Goal: Transaction & Acquisition: Book appointment/travel/reservation

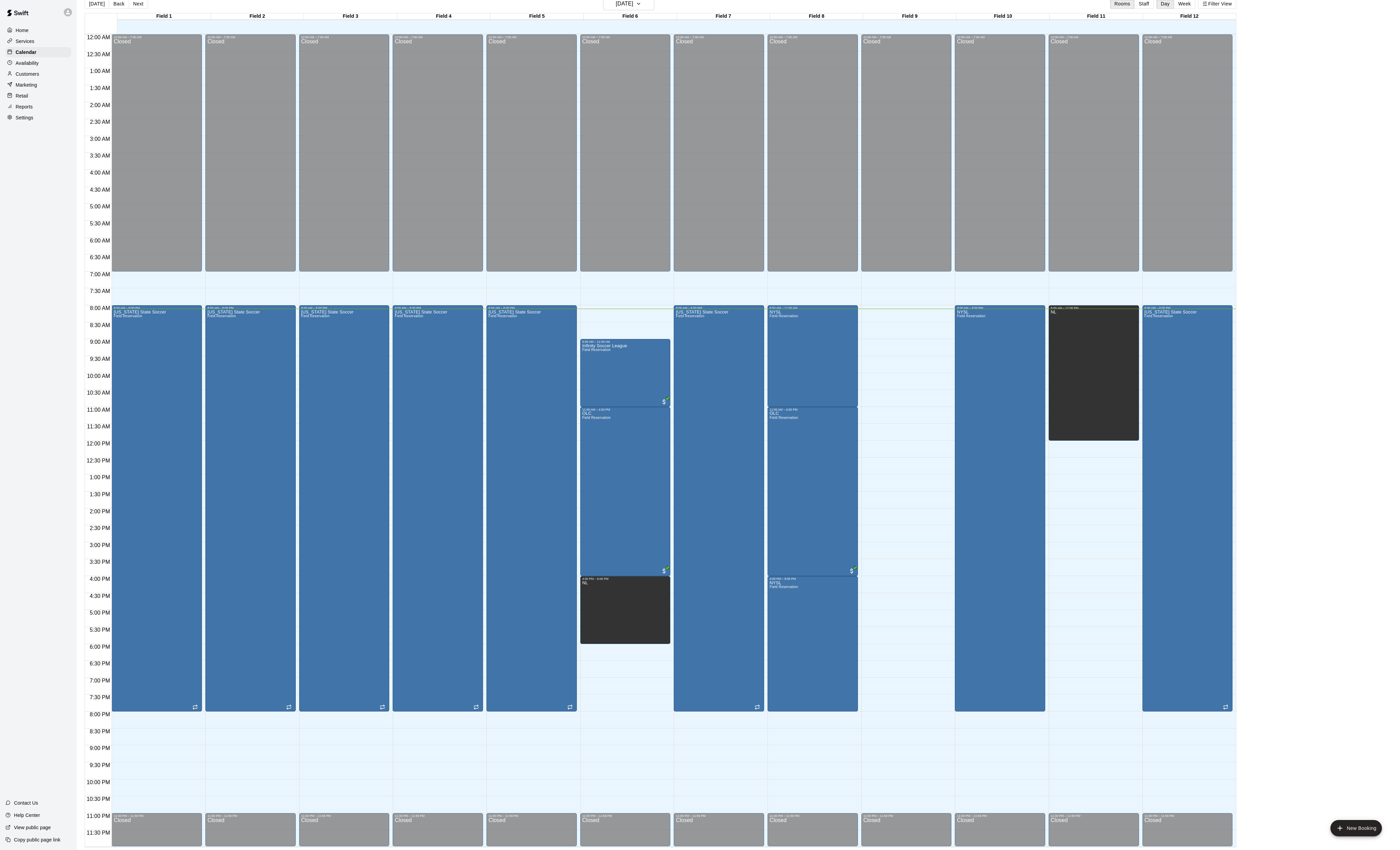
scroll to position [11, 0]
drag, startPoint x: 996, startPoint y: 715, endPoint x: 1003, endPoint y: 772, distance: 57.4
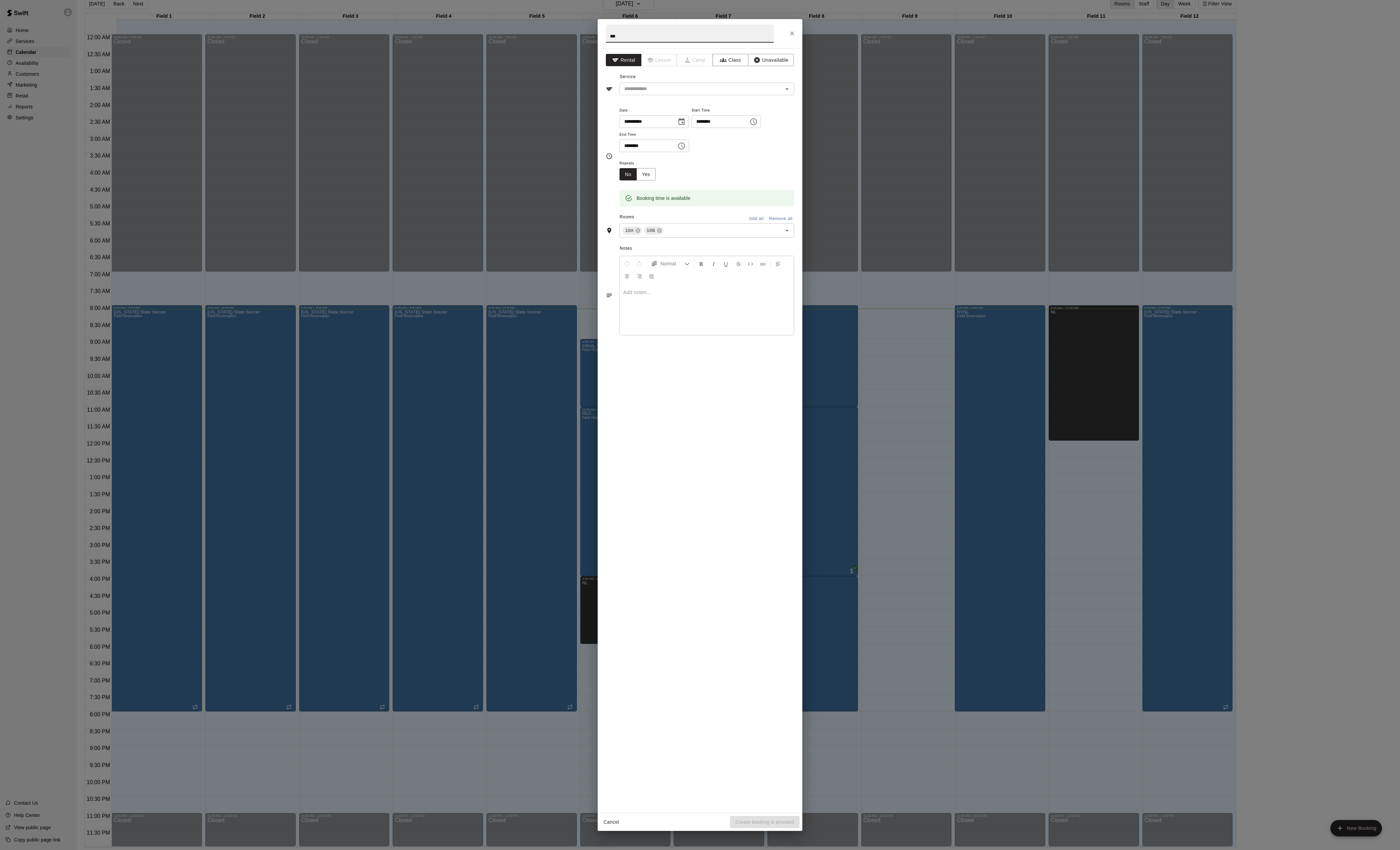
type input "***"
drag, startPoint x: 701, startPoint y: 91, endPoint x: 696, endPoint y: 98, distance: 8.6
click at [701, 91] on div "Service ​" at bounding box center [700, 83] width 188 height 23
drag, startPoint x: 696, startPoint y: 98, endPoint x: 687, endPoint y: 108, distance: 13.5
click at [694, 93] on input "text" at bounding box center [696, 89] width 151 height 8
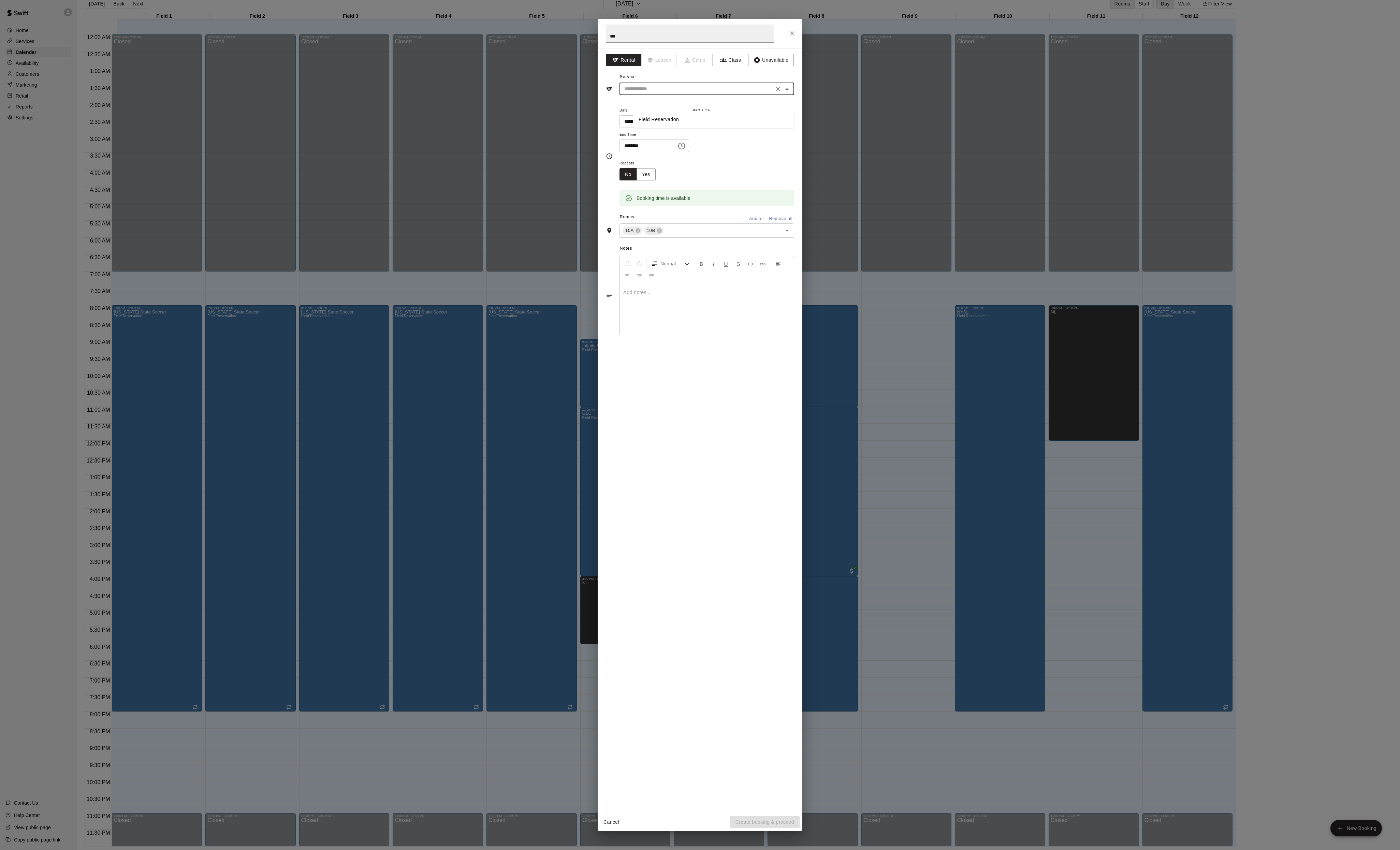
drag, startPoint x: 682, startPoint y: 116, endPoint x: 682, endPoint y: 122, distance: 6.0
click at [682, 116] on li "Field Reservation" at bounding box center [713, 120] width 161 height 11
type input "**********"
click at [746, 827] on button "Create booking & proceed" at bounding box center [764, 822] width 69 height 13
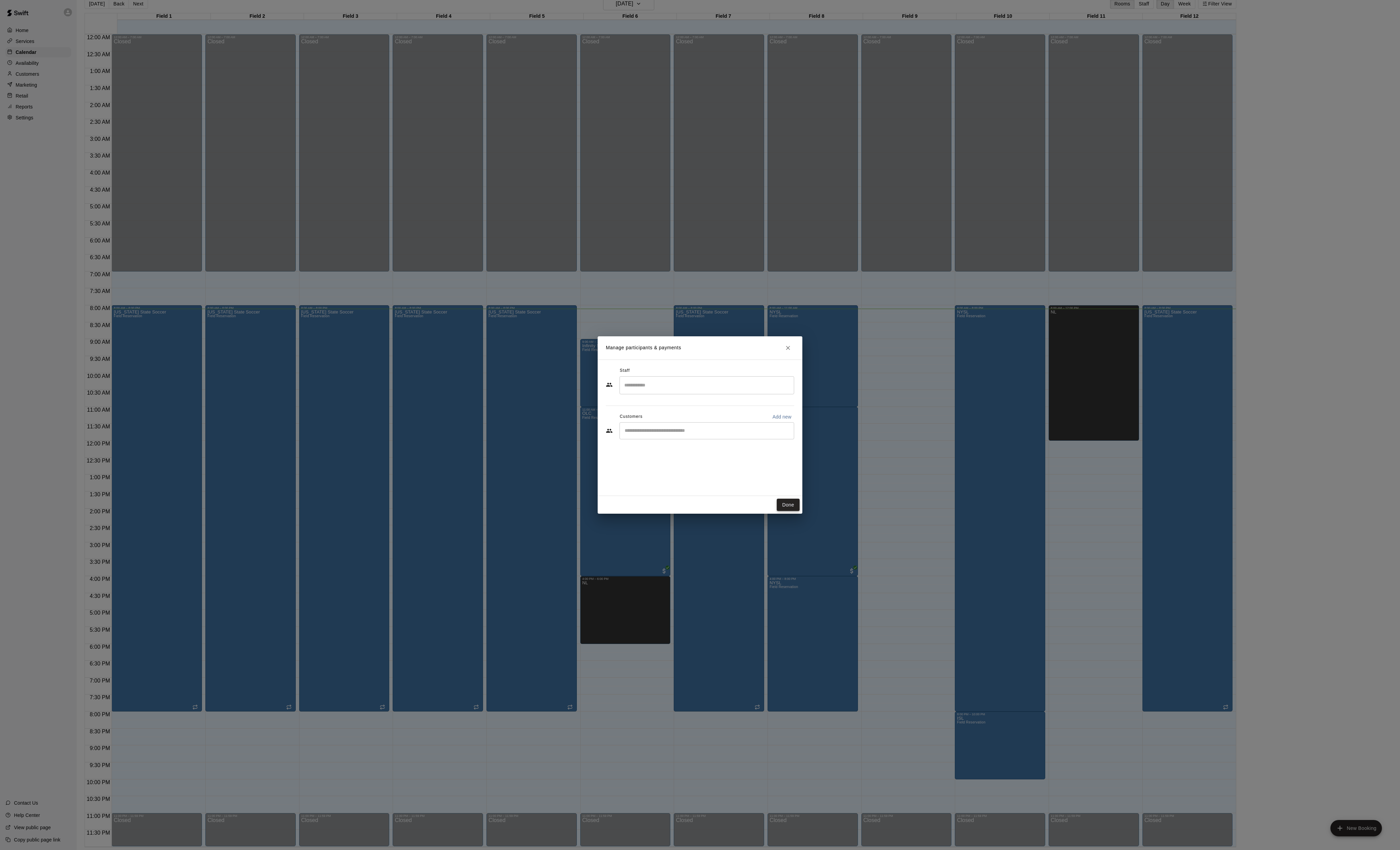
click at [782, 511] on button "Done" at bounding box center [788, 505] width 23 height 13
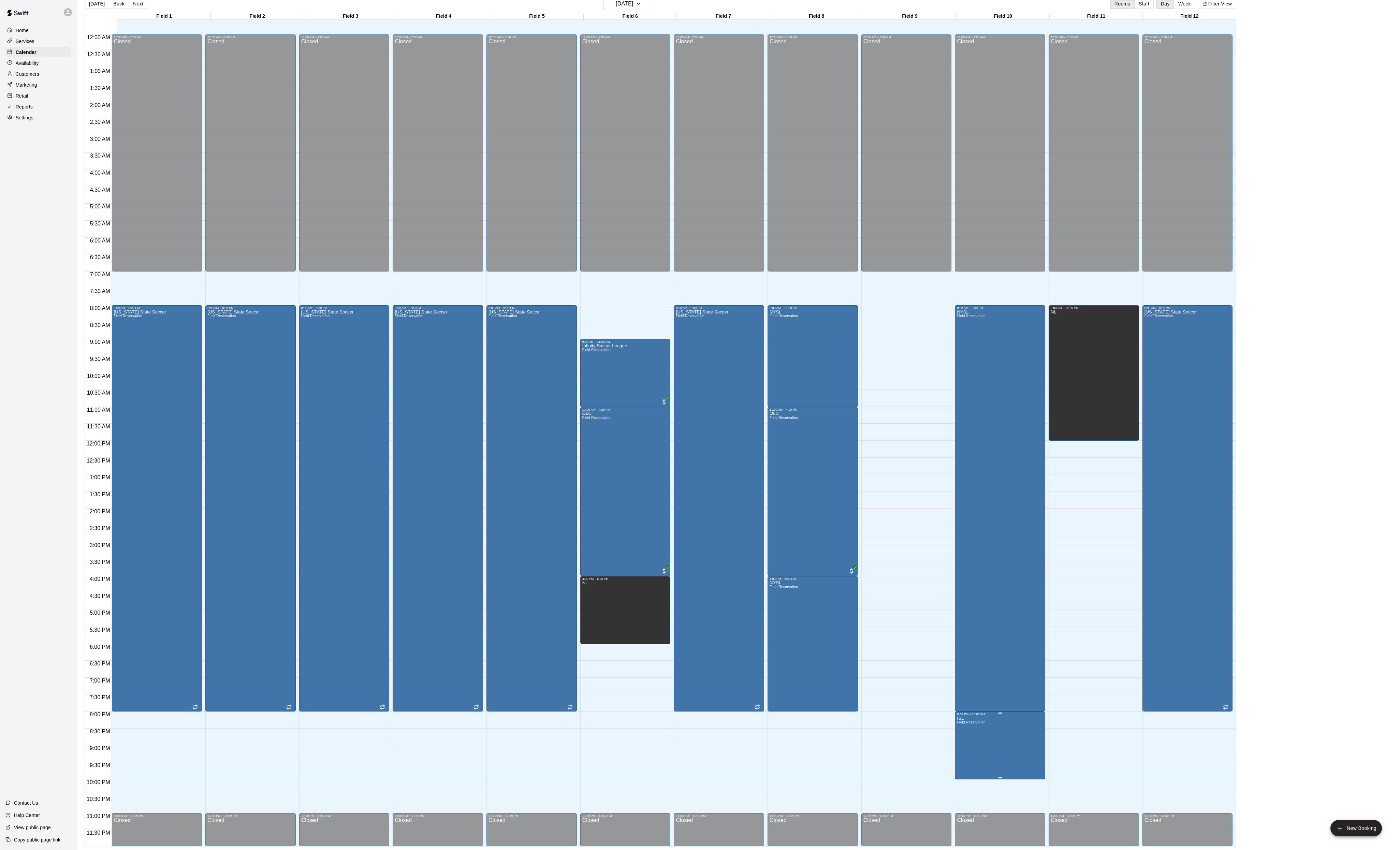
click at [969, 726] on icon "edit" at bounding box center [965, 728] width 8 height 8
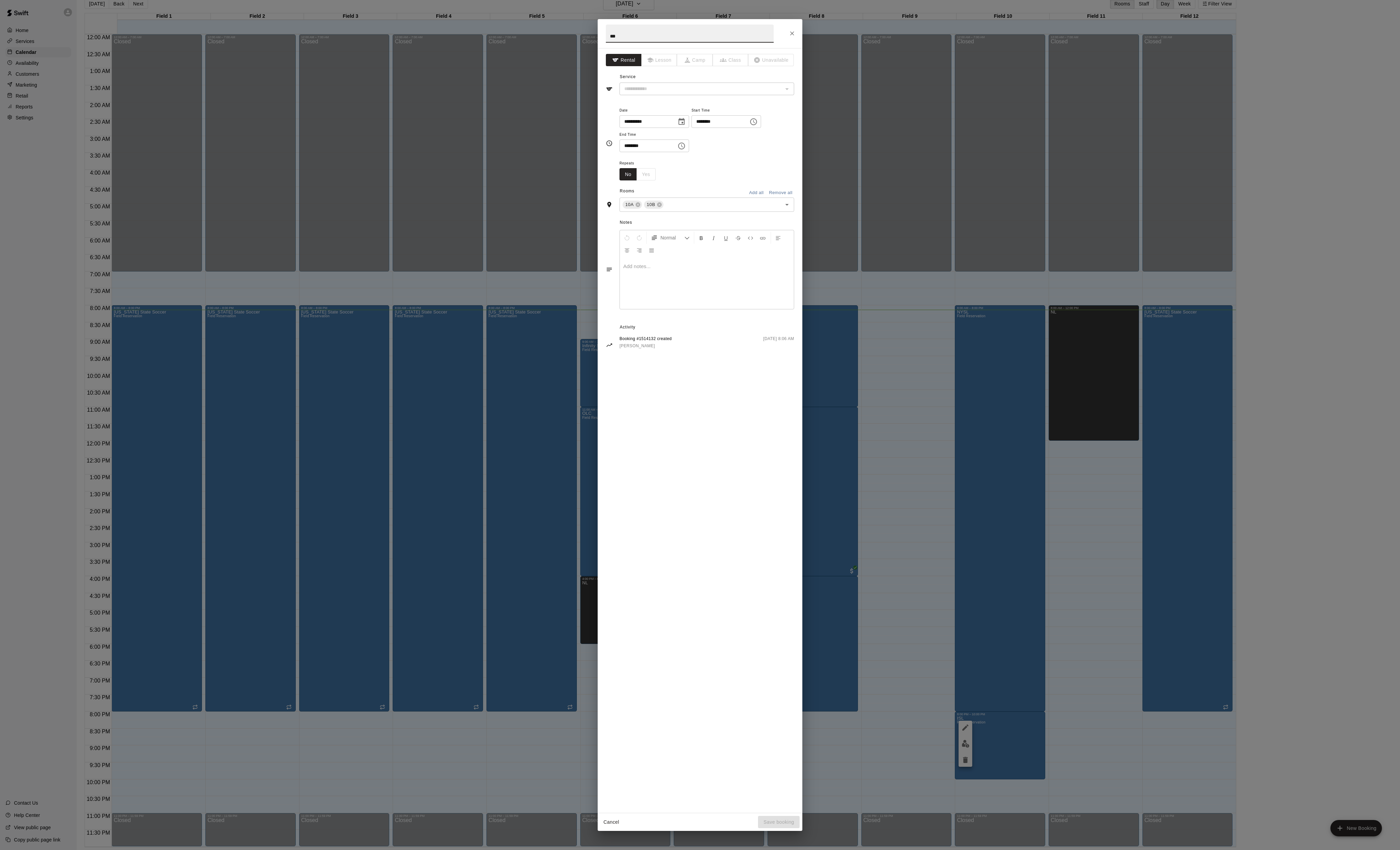
type input "**********"
click at [709, 235] on input "text" at bounding box center [718, 231] width 107 height 8
click at [686, 309] on li "Field 9" at bounding box center [713, 303] width 161 height 11
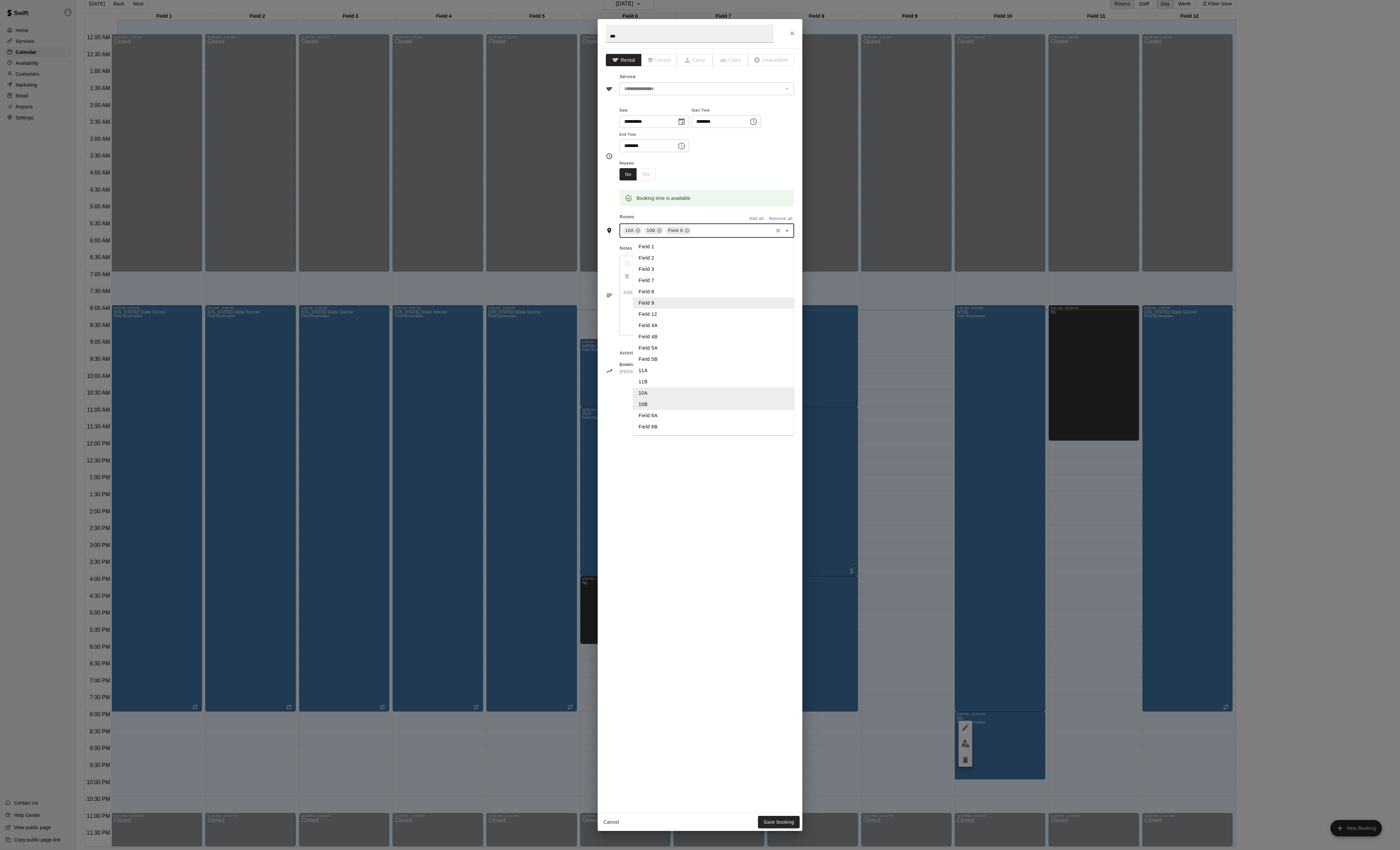
click at [735, 235] on input "text" at bounding box center [732, 231] width 80 height 8
click at [651, 376] on li "11A" at bounding box center [713, 371] width 161 height 11
click at [783, 821] on button "Save booking" at bounding box center [778, 822] width 42 height 13
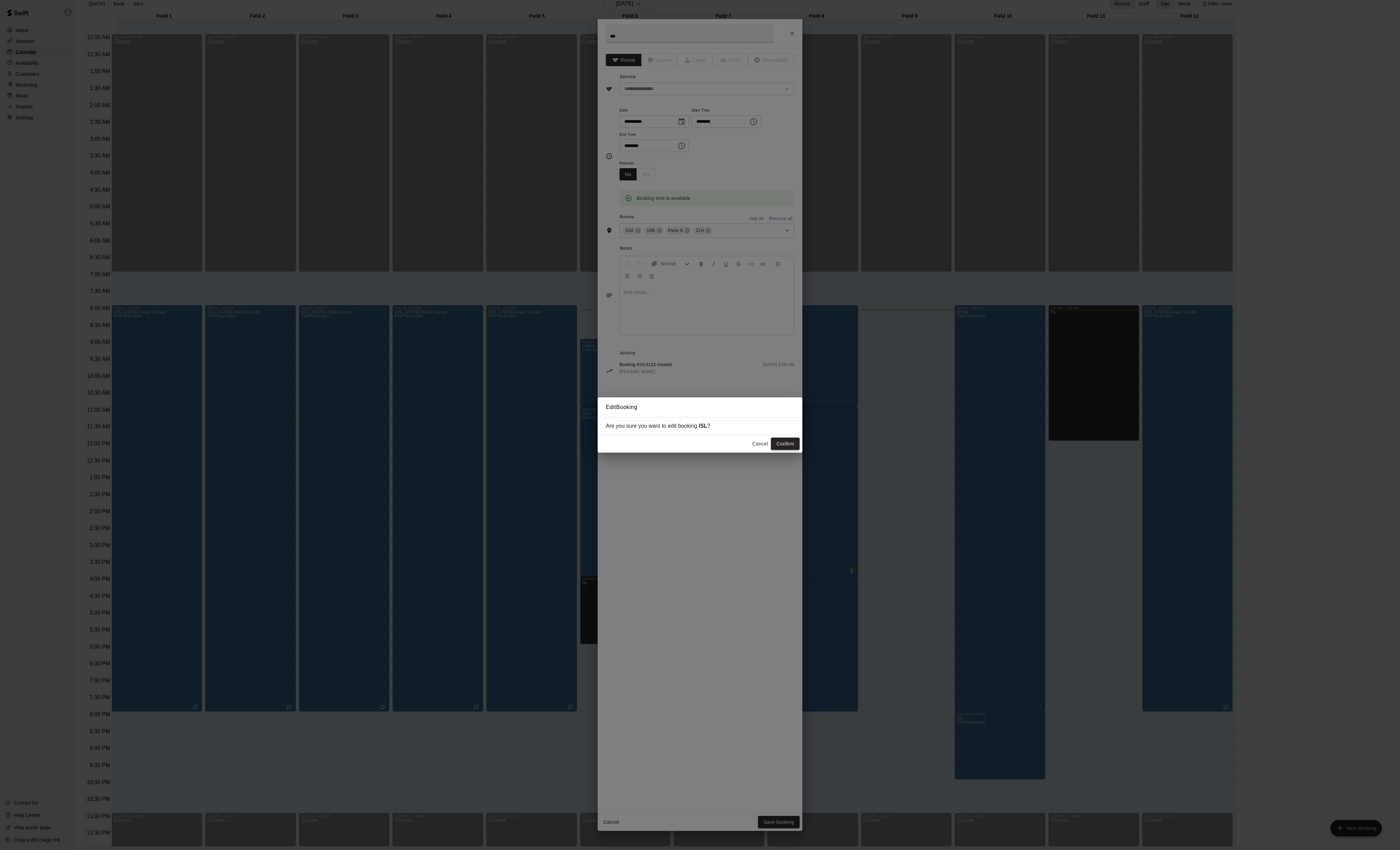
click at [785, 443] on button "Confirm" at bounding box center [785, 444] width 29 height 13
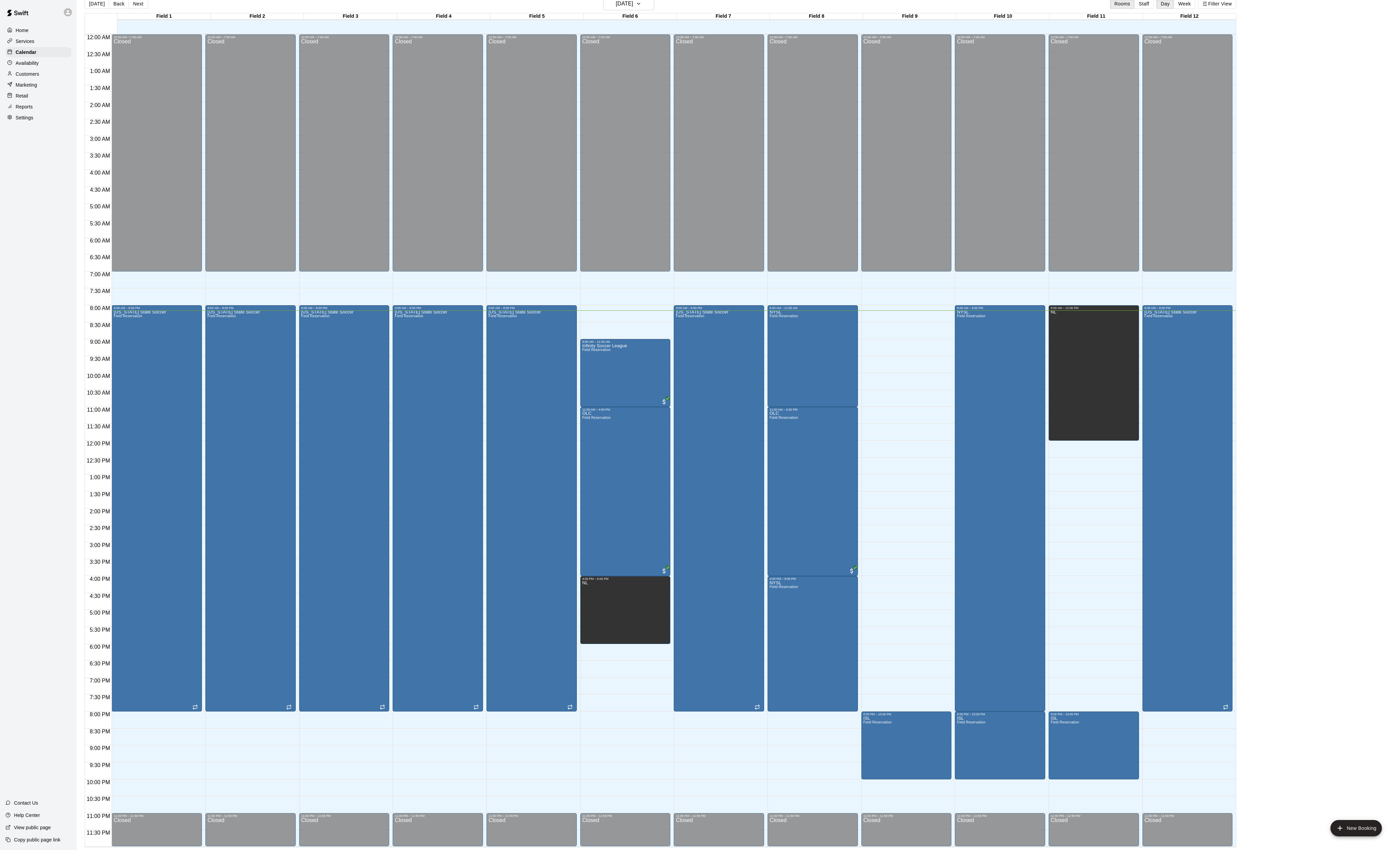
click at [897, 0] on div "[DATE] Back [DATE][DATE] Rooms Staff Day Week Filter View" at bounding box center [660, 5] width 1152 height 16
